Goal: Task Accomplishment & Management: Manage account settings

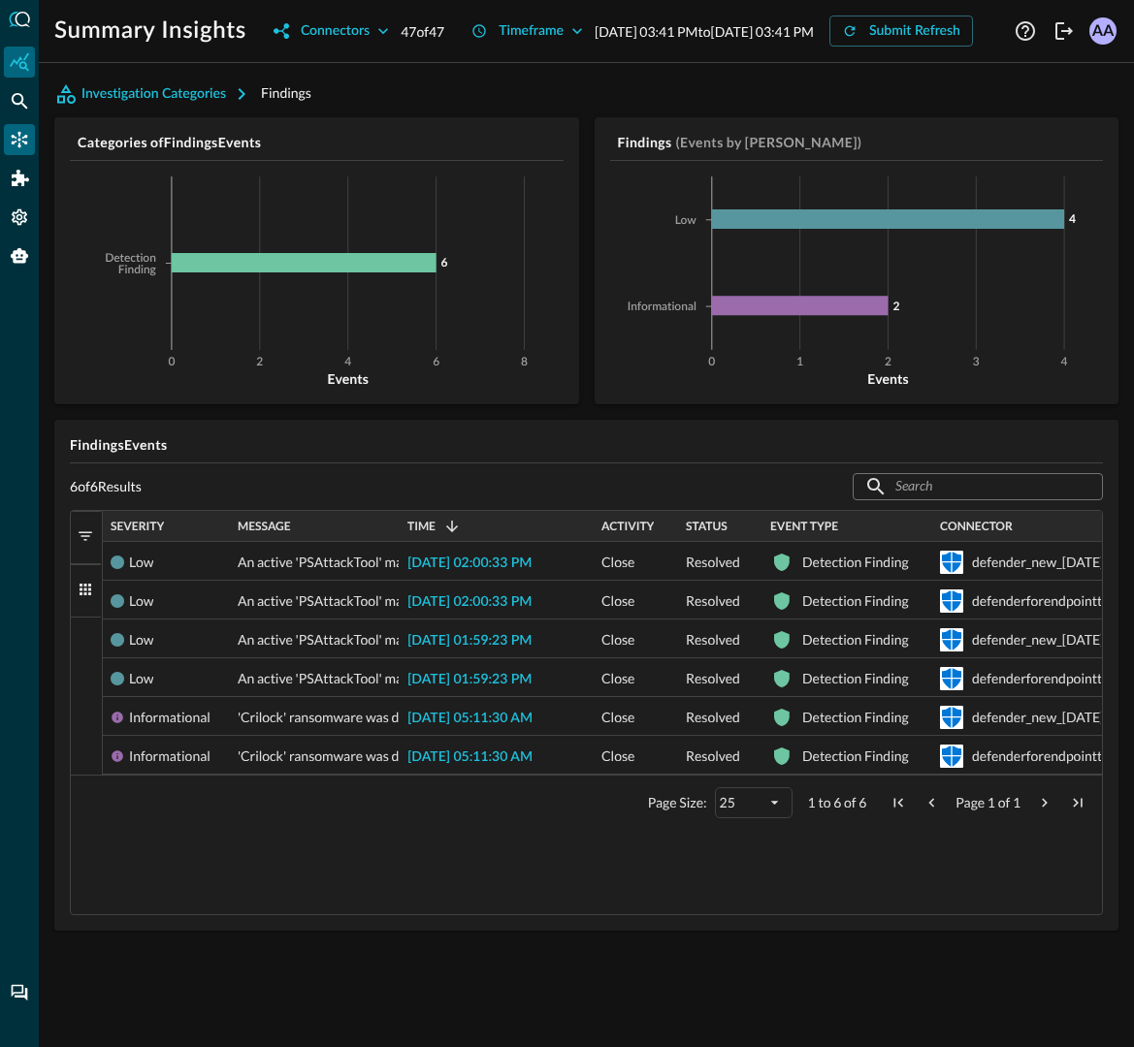
click at [15, 141] on icon "Connectors" at bounding box center [20, 140] width 16 height 16
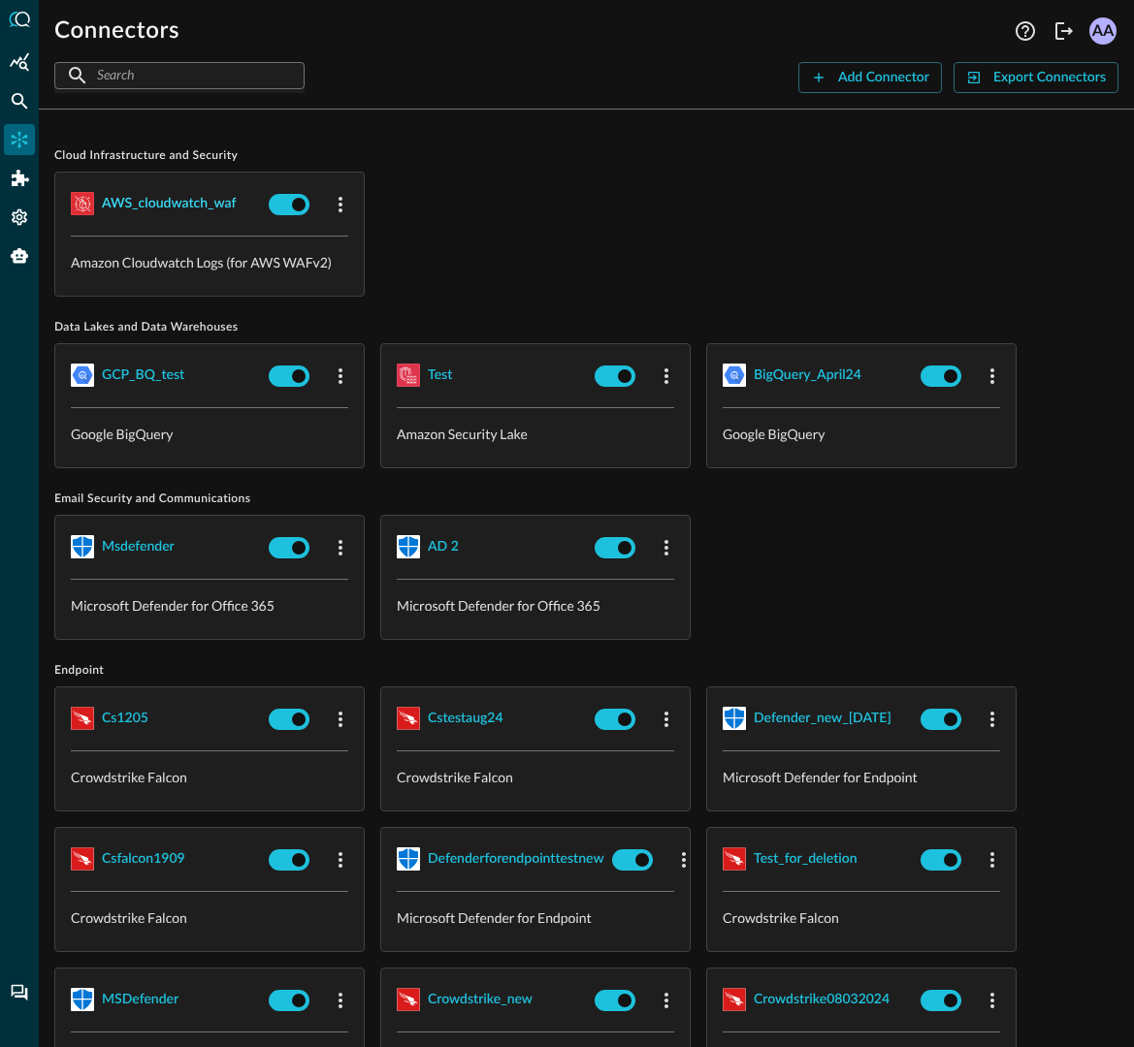
click at [143, 206] on div "AWS_cloudwatch_waf" at bounding box center [169, 204] width 134 height 24
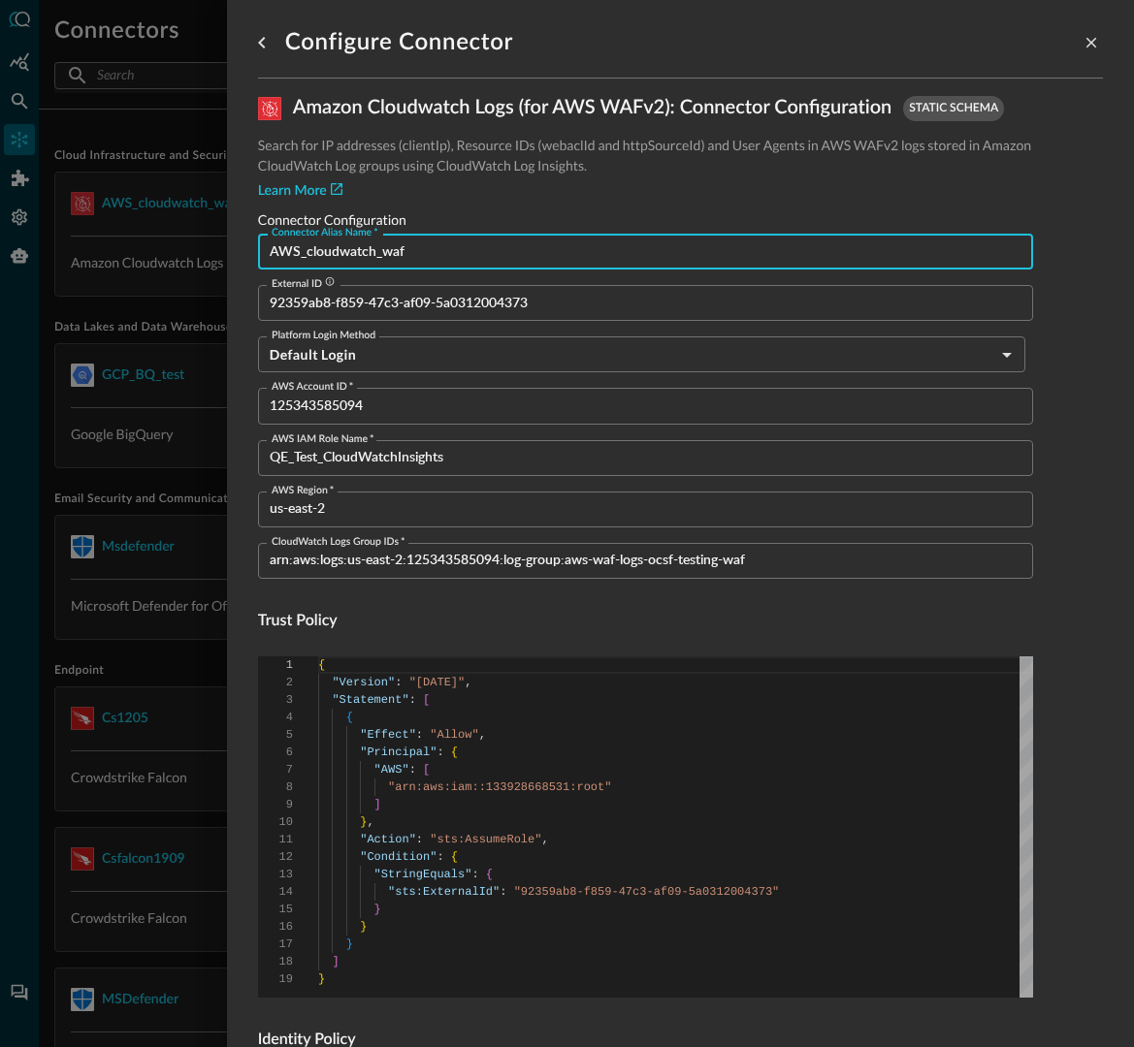
click at [420, 251] on input "AWS_cloudwatch_waf" at bounding box center [651, 252] width 763 height 36
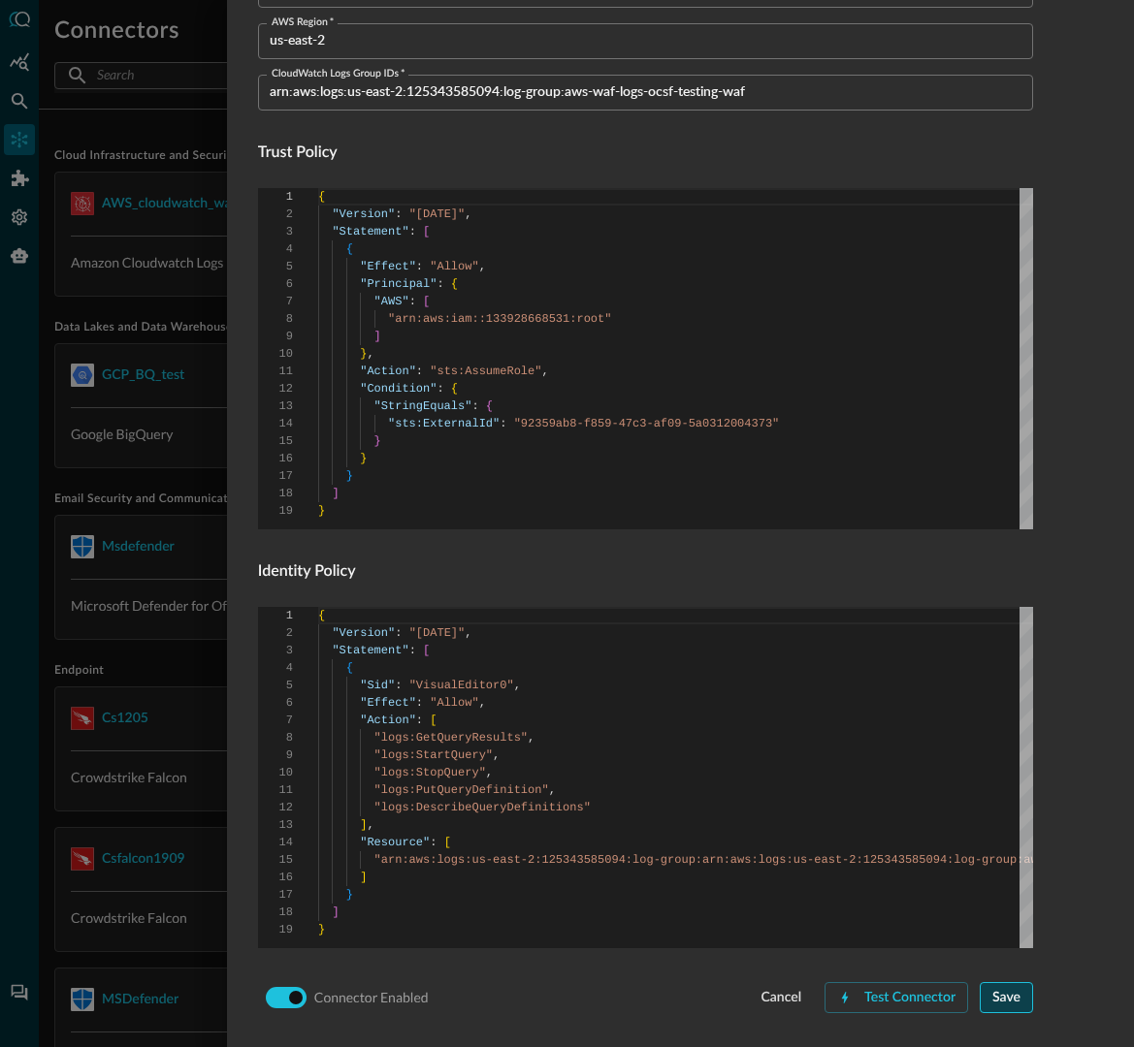
type input "AWS_cloudwatch_waf1"
click at [1012, 1001] on div "Save" at bounding box center [1006, 998] width 28 height 24
